Goal: Task Accomplishment & Management: Use online tool/utility

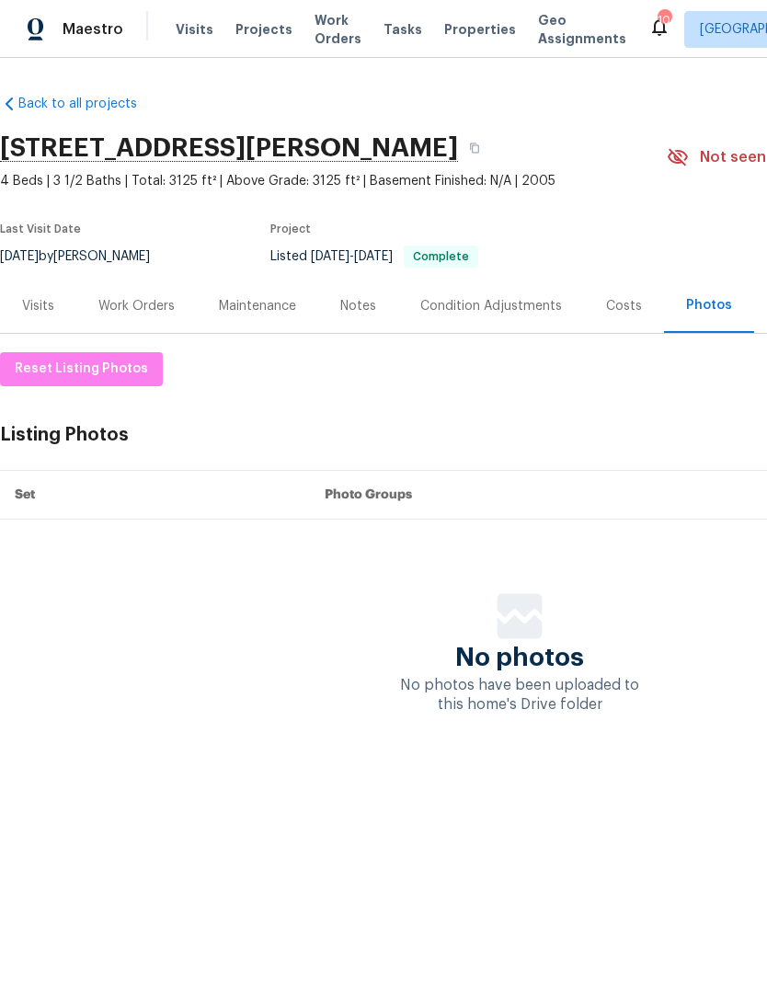
click at [181, 22] on span "Visits" at bounding box center [195, 29] width 38 height 18
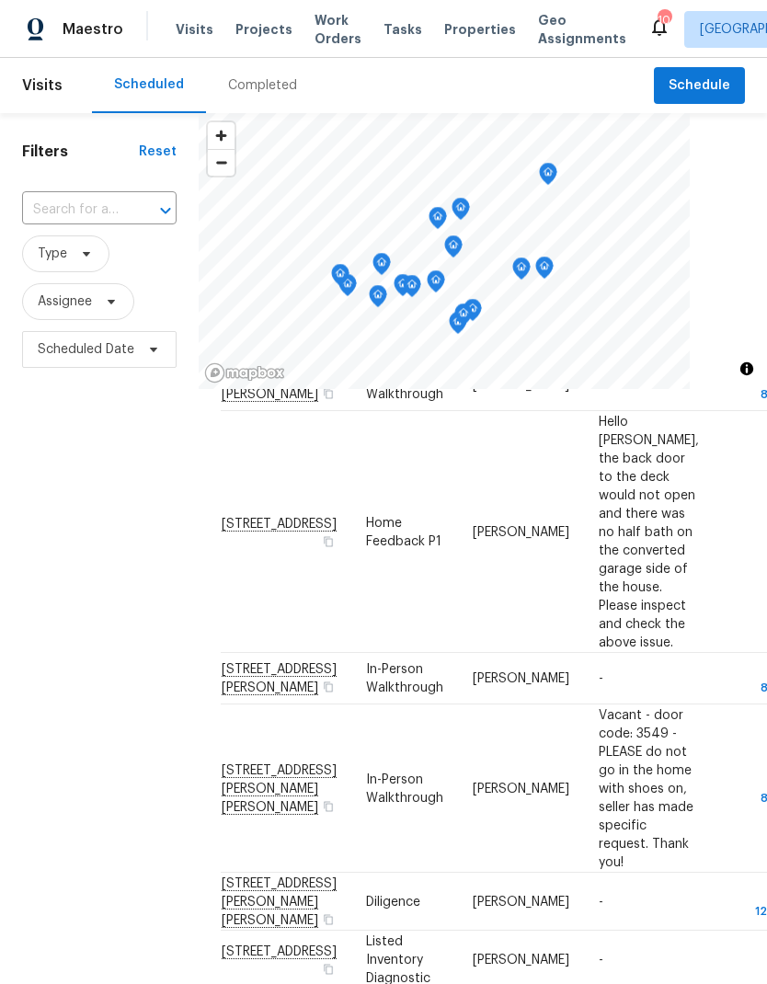
scroll to position [684, 0]
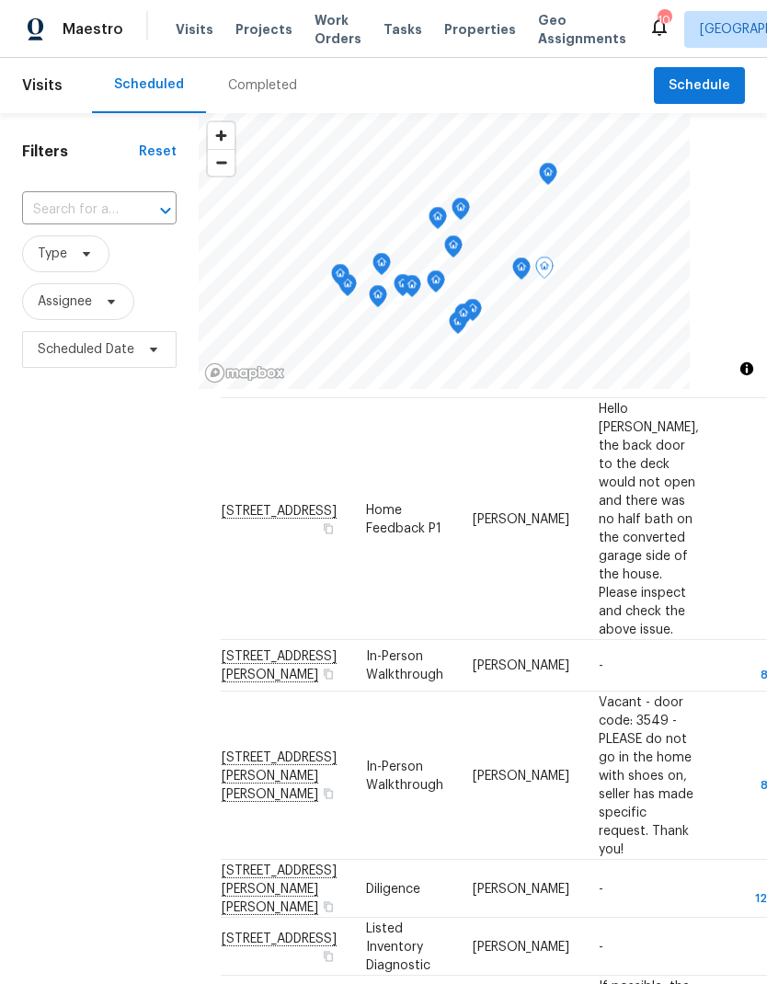
click at [0, 0] on icon at bounding box center [0, 0] width 0 height 0
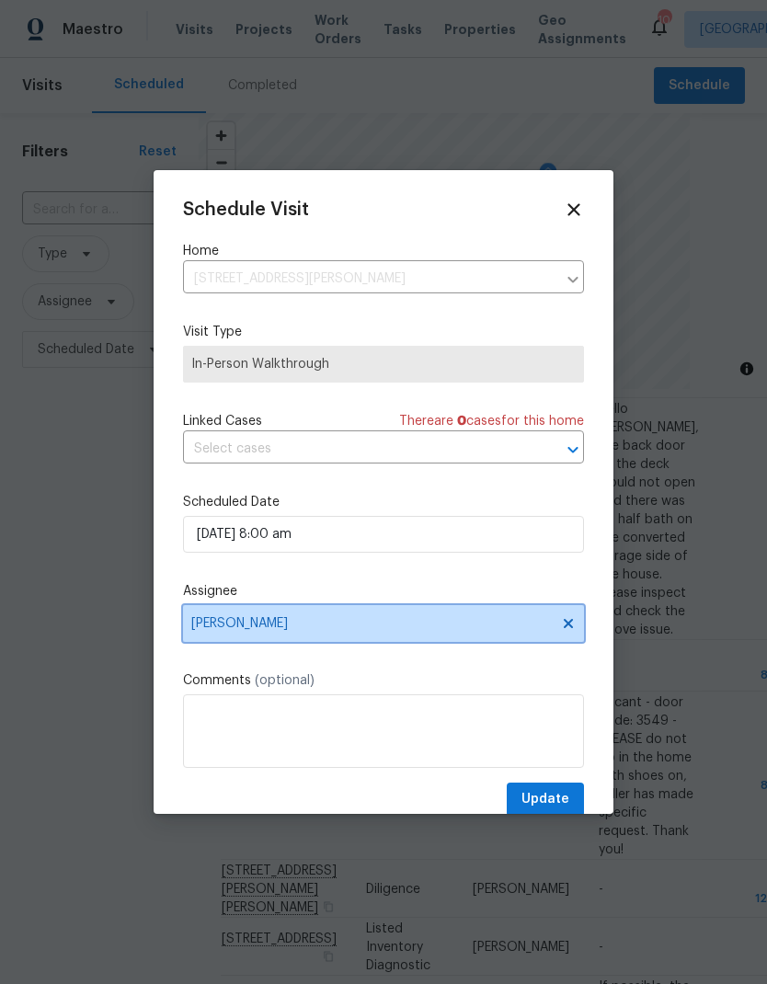
click at [566, 628] on icon at bounding box center [568, 623] width 9 height 9
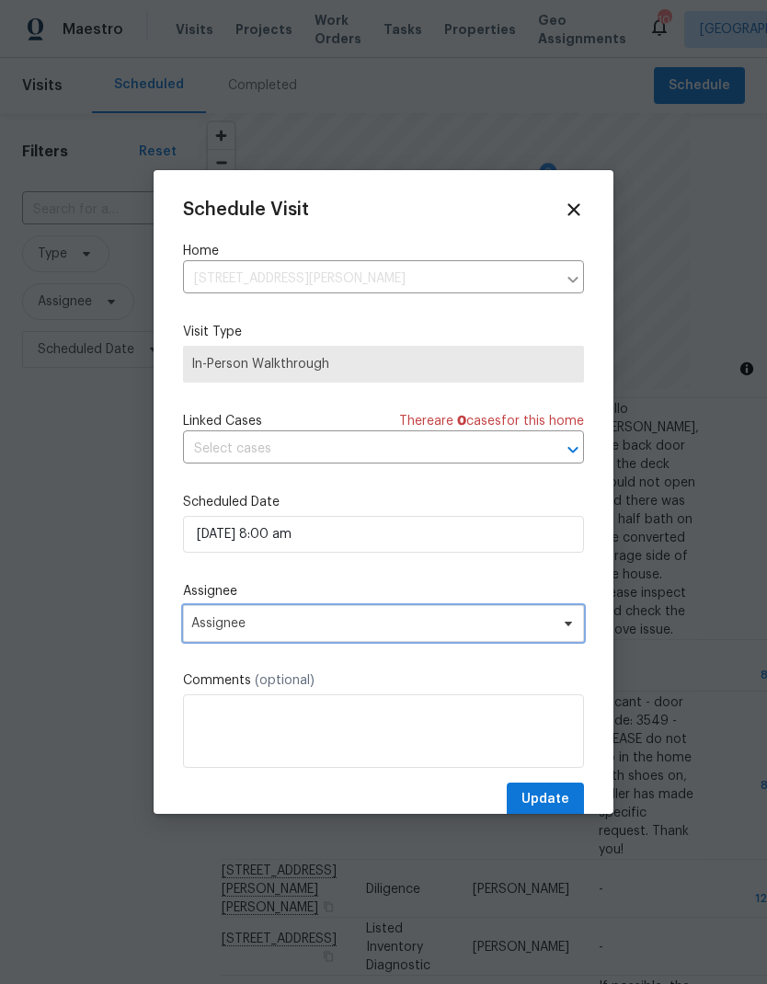
click at [522, 642] on span "Assignee" at bounding box center [383, 623] width 401 height 37
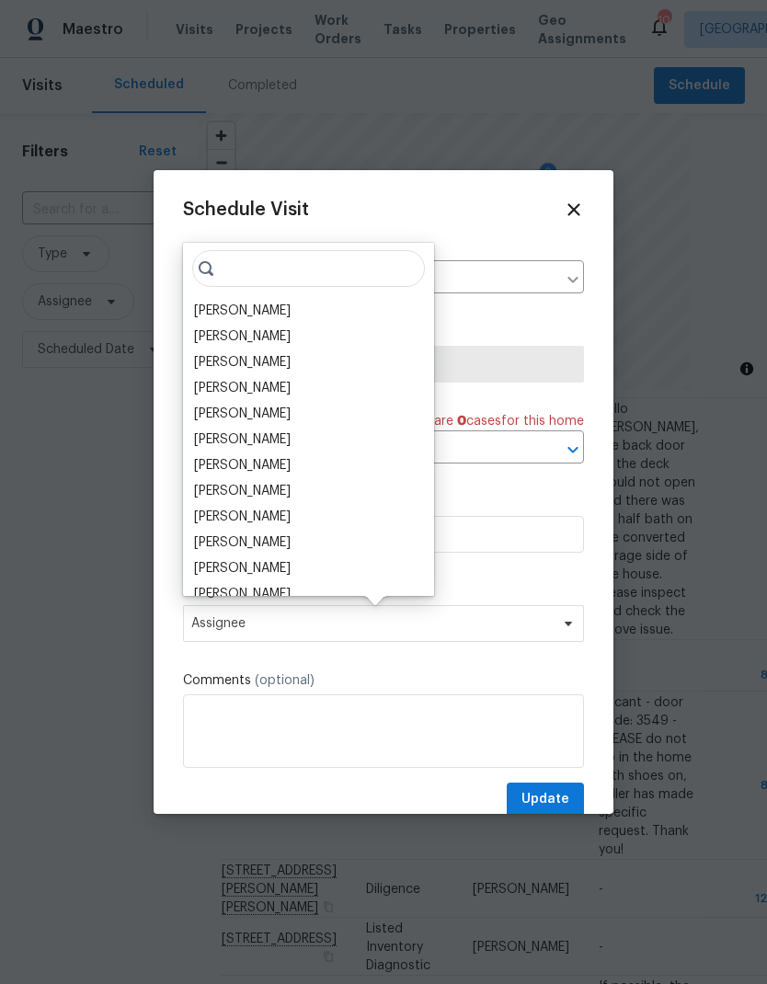
click at [262, 366] on div "[PERSON_NAME]" at bounding box center [242, 362] width 97 height 18
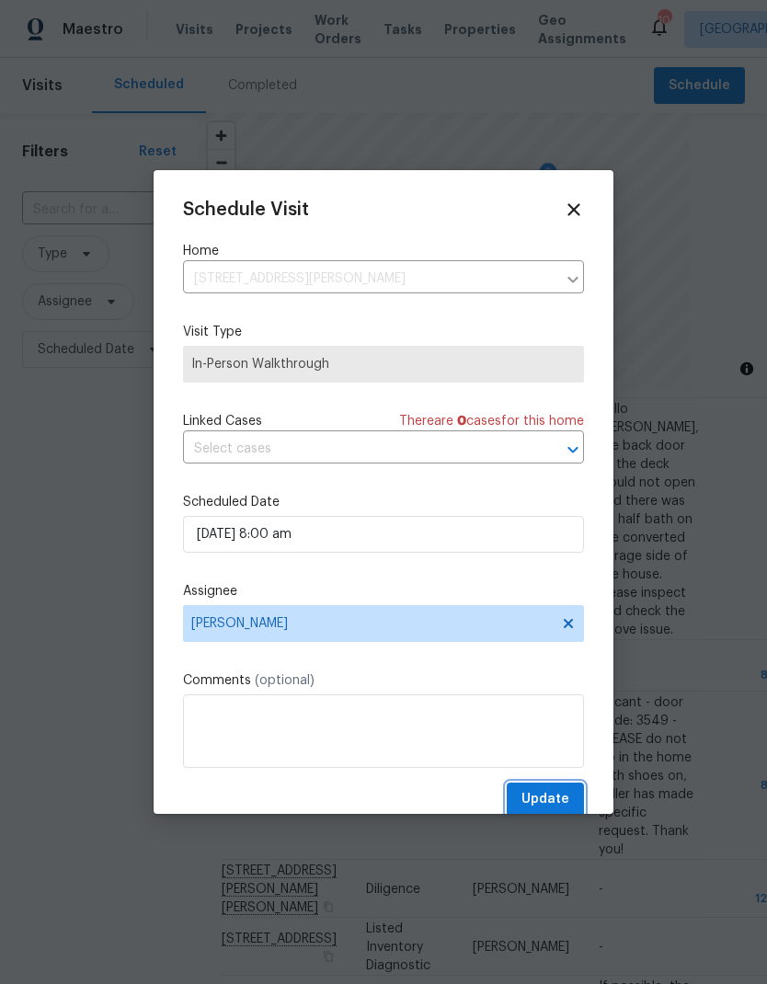
click at [551, 797] on span "Update" at bounding box center [546, 799] width 48 height 23
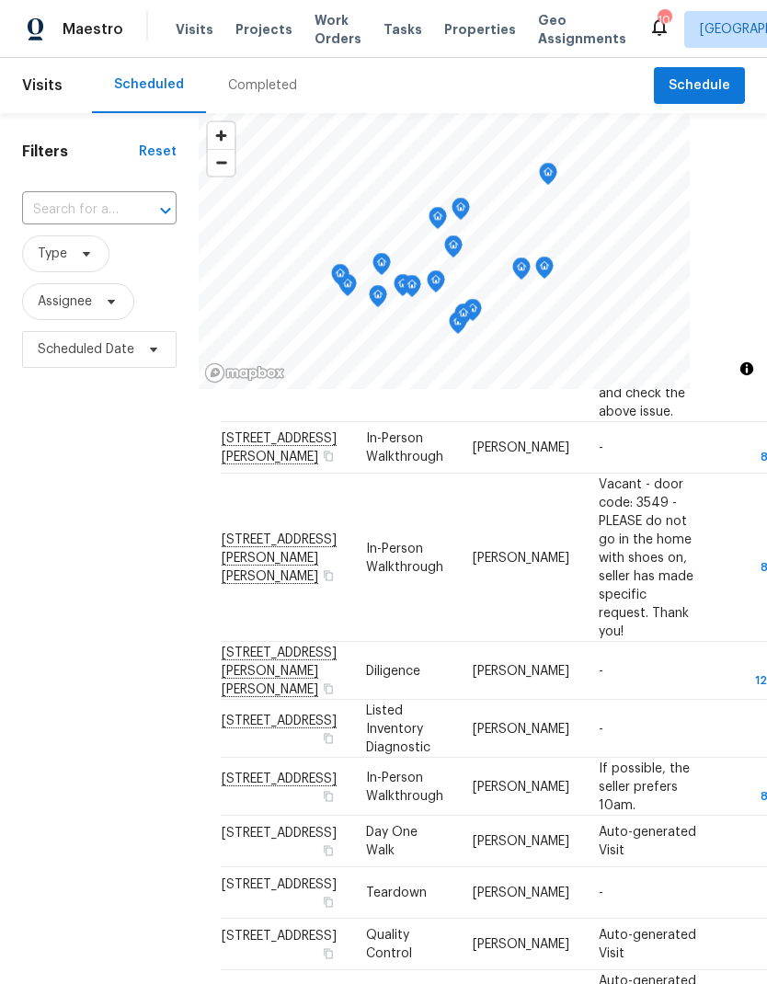
scroll to position [901, 0]
click at [0, 0] on icon at bounding box center [0, 0] width 0 height 0
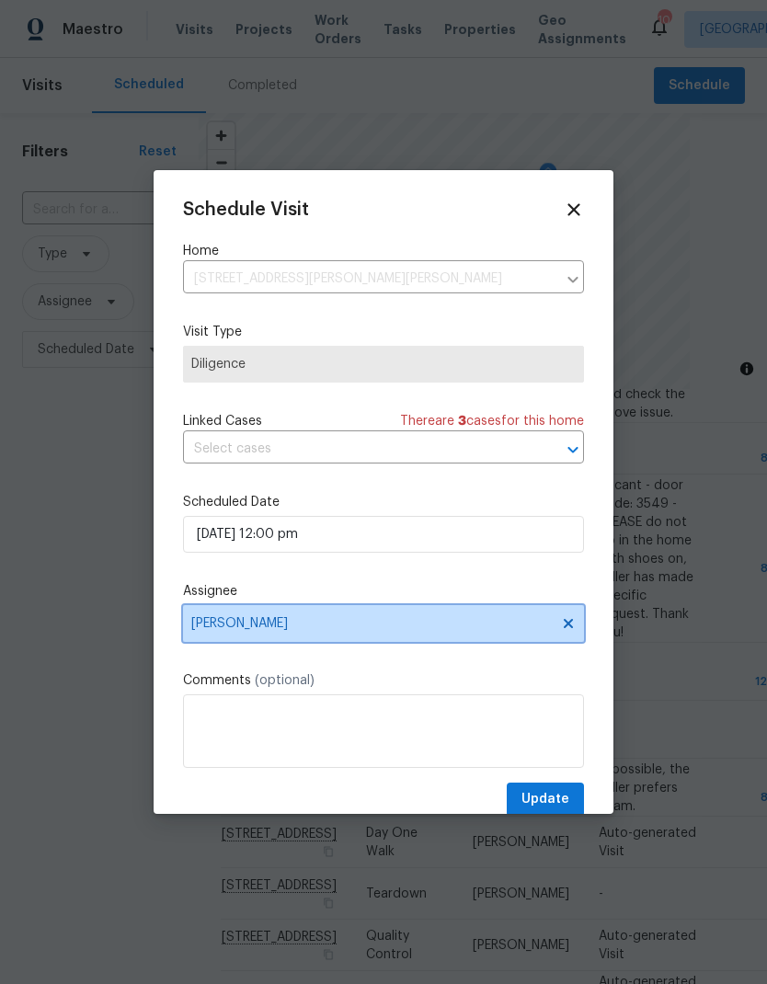
click at [569, 631] on icon at bounding box center [568, 623] width 15 height 15
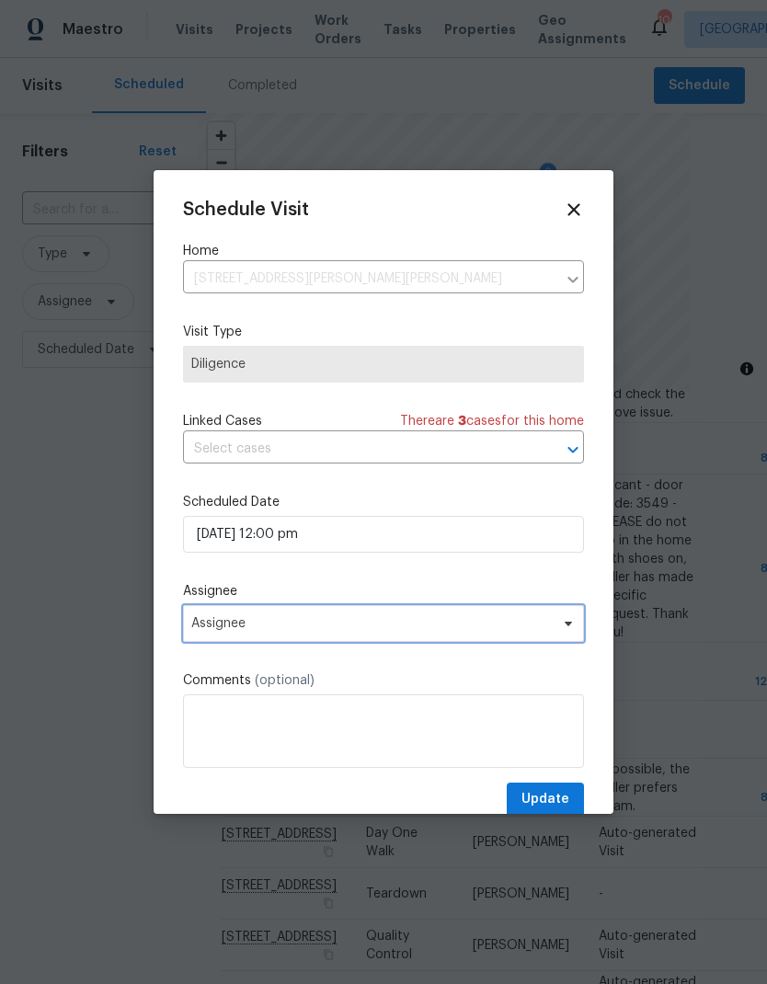
click at [529, 630] on span "Assignee" at bounding box center [371, 623] width 361 height 15
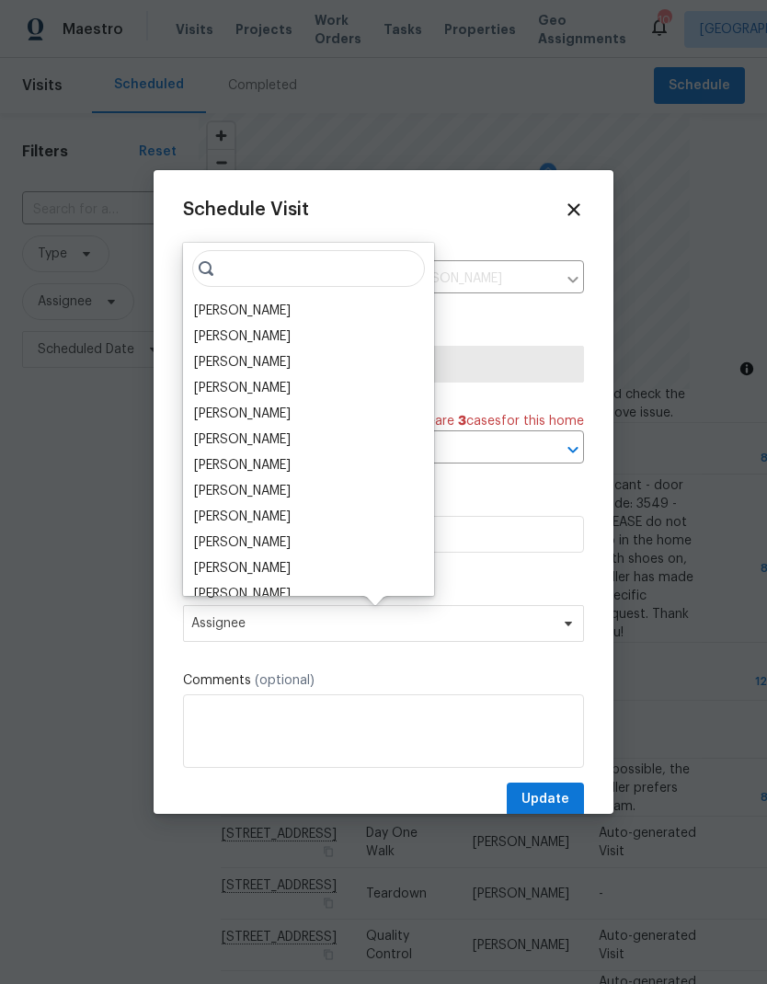
click at [261, 308] on div "[PERSON_NAME]" at bounding box center [242, 311] width 97 height 18
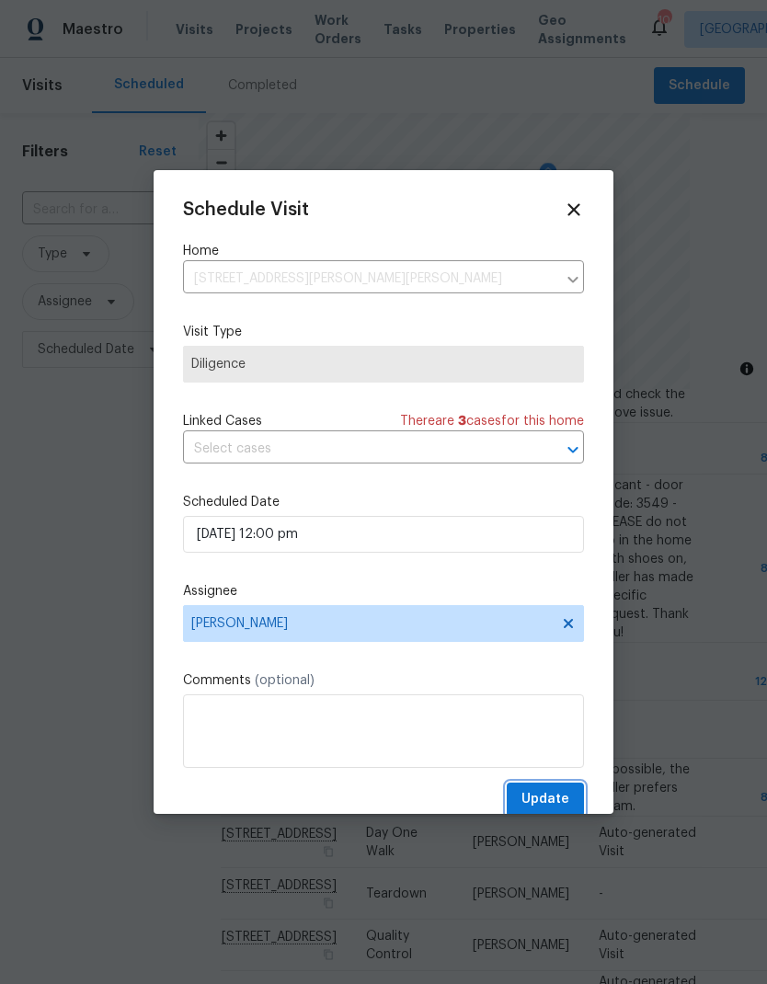
click at [556, 791] on button "Update" at bounding box center [545, 800] width 77 height 34
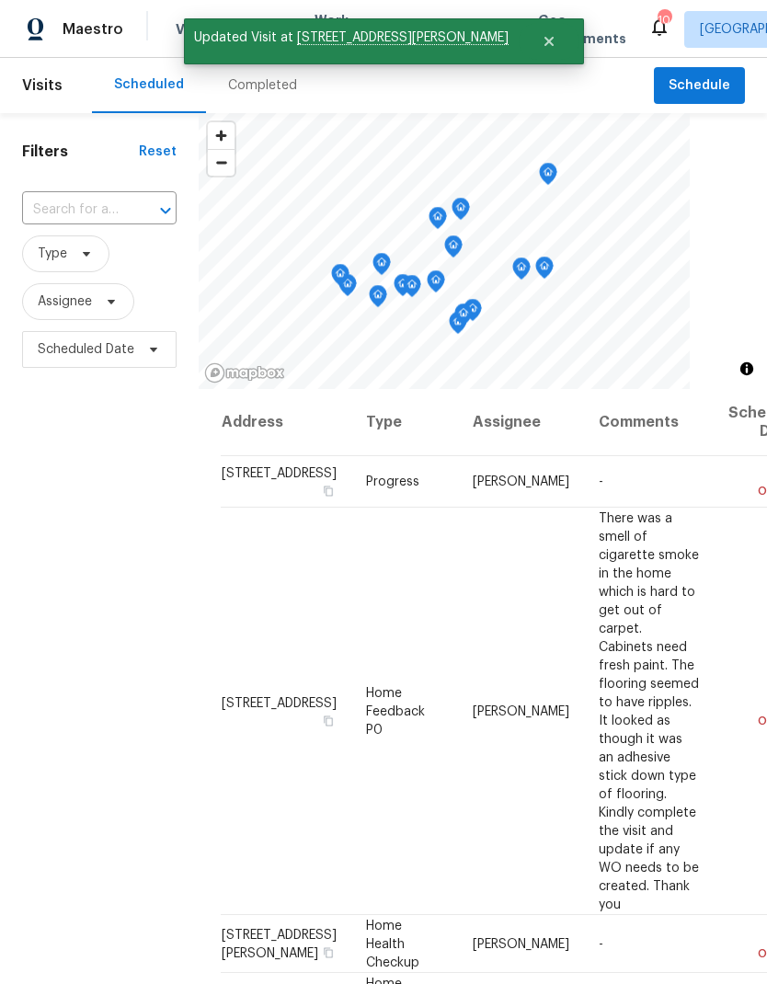
scroll to position [0, 0]
